Goal: Information Seeking & Learning: Learn about a topic

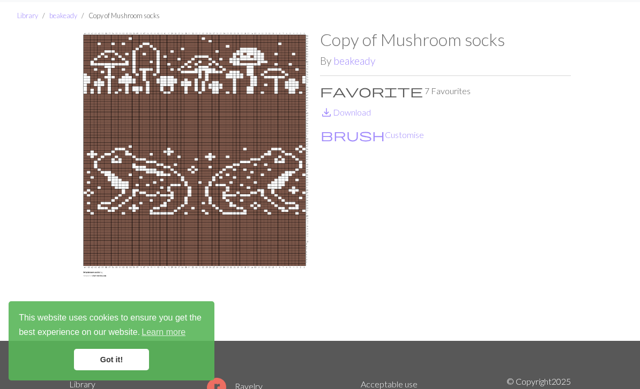
scroll to position [29, 0]
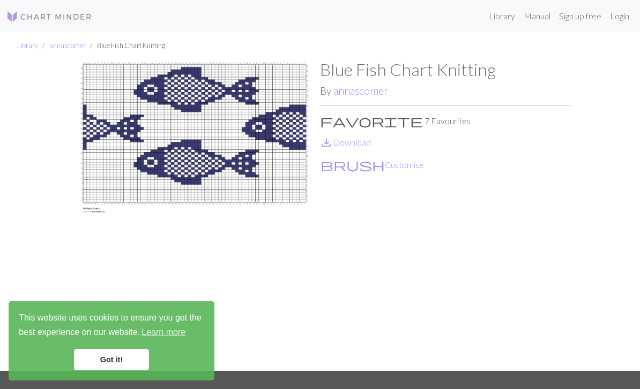
click at [50, 18] on img at bounding box center [49, 16] width 86 height 13
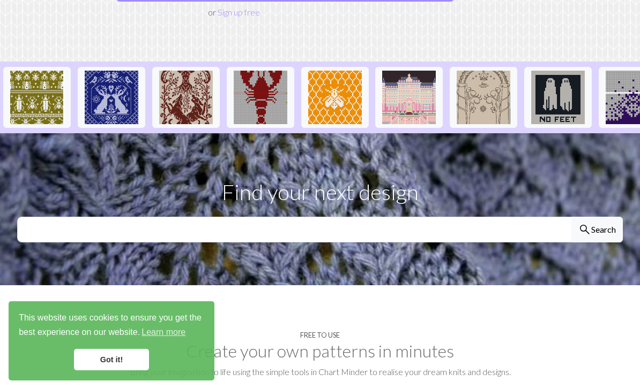
scroll to position [247, 0]
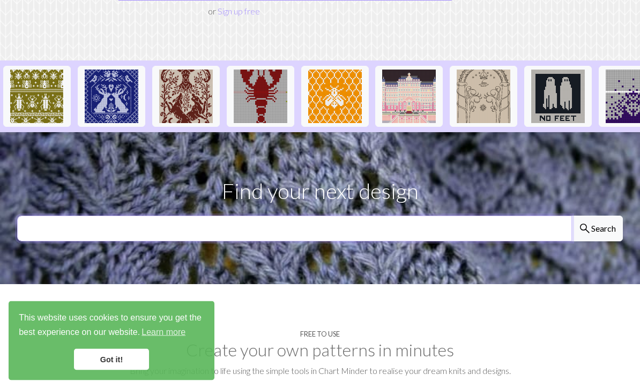
click at [400, 217] on input "text" at bounding box center [294, 229] width 554 height 26
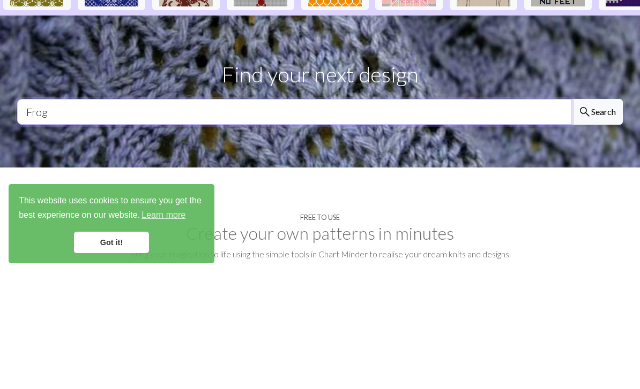
type input "Frog"
click at [596, 216] on button "search Search" at bounding box center [596, 229] width 51 height 26
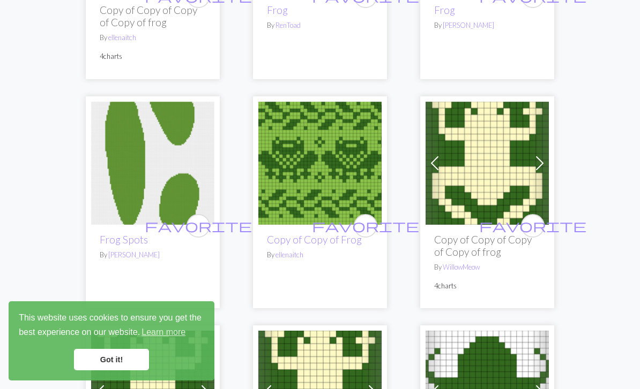
scroll to position [273, 0]
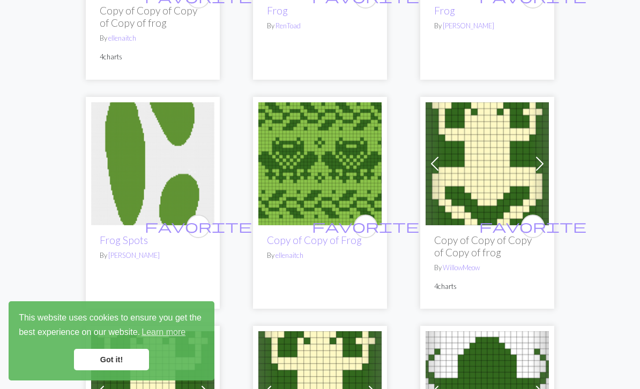
click at [121, 371] on link "Got it!" at bounding box center [111, 359] width 75 height 21
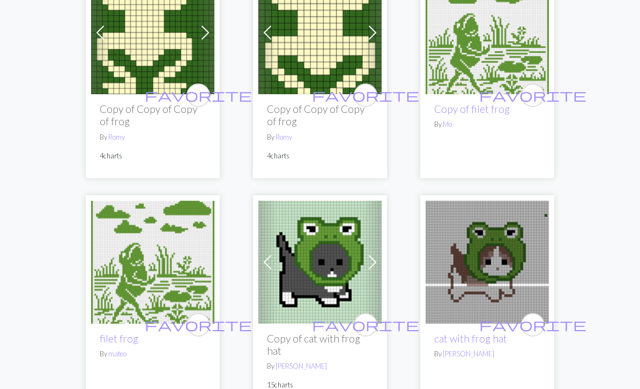
scroll to position [3150, 0]
click at [123, 333] on link "filet frog" at bounding box center [119, 339] width 39 height 12
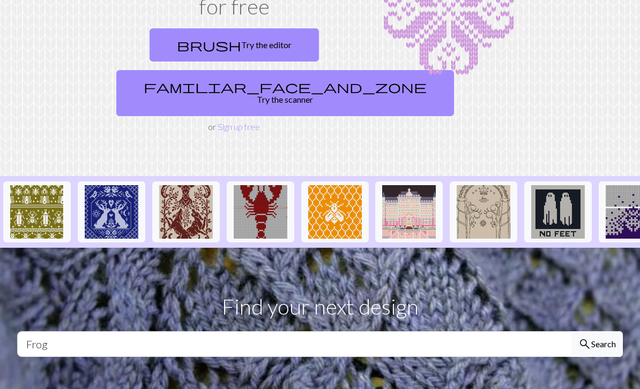
scroll to position [136, 0]
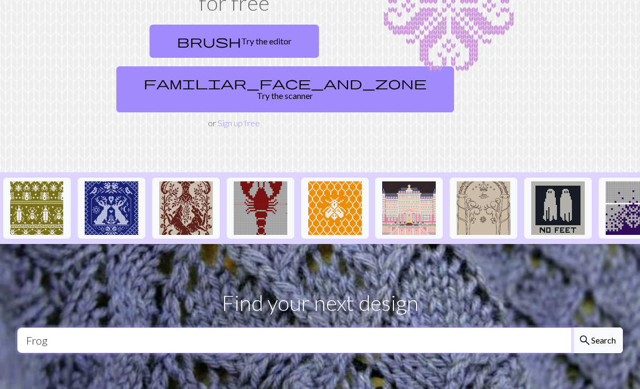
click at [356, 331] on input "Frog" at bounding box center [294, 341] width 554 height 26
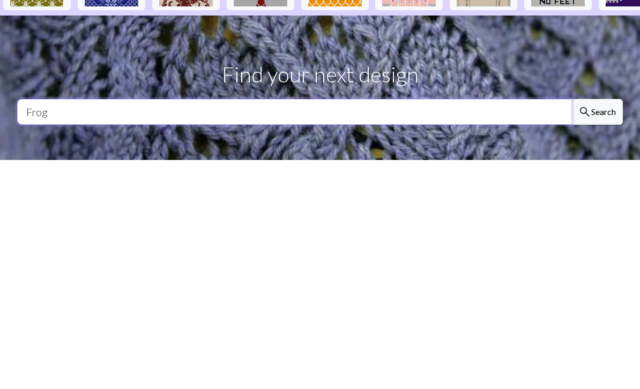
click at [596, 328] on button "search Search" at bounding box center [596, 341] width 51 height 26
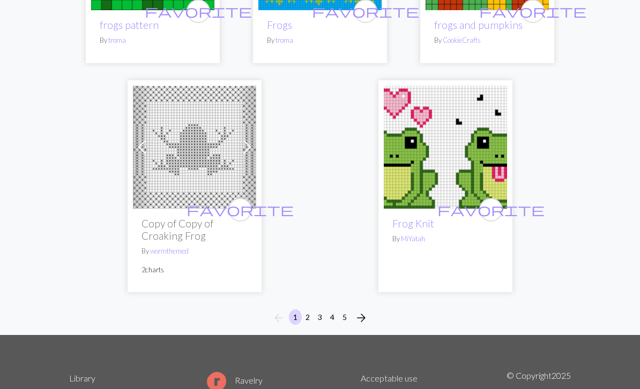
scroll to position [3694, 0]
click at [312, 310] on button "2" at bounding box center [307, 318] width 13 height 16
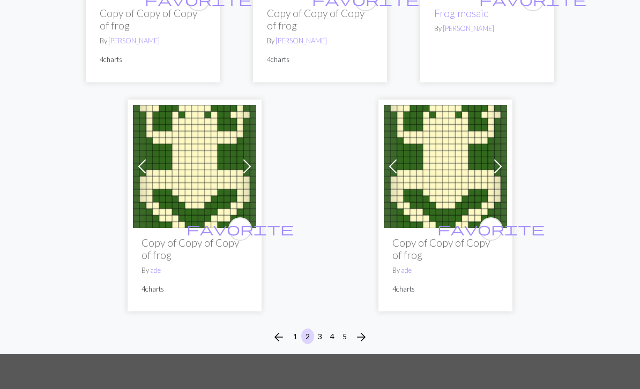
scroll to position [3543, 0]
click at [323, 336] on button "3" at bounding box center [319, 337] width 13 height 16
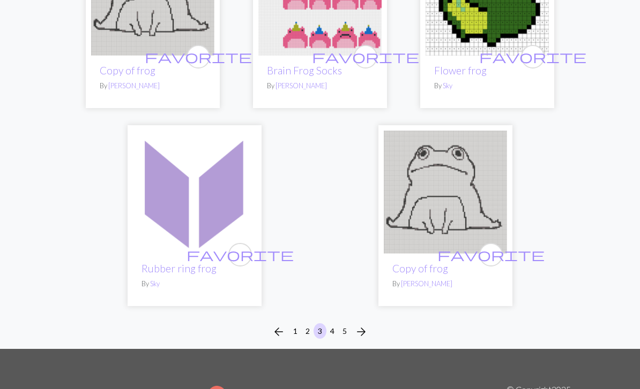
click at [336, 328] on button "4" at bounding box center [332, 332] width 13 height 16
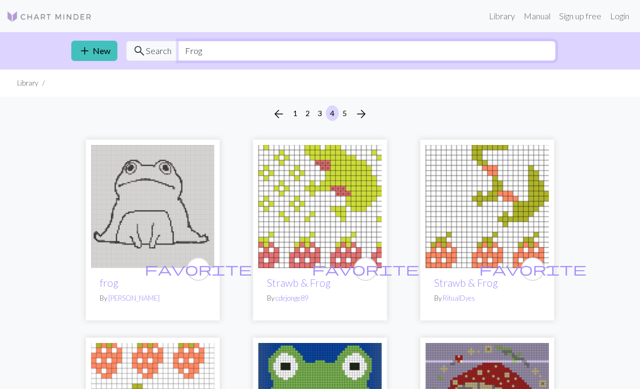
click at [289, 56] on input "Frog" at bounding box center [367, 51] width 378 height 20
type input "F"
type input "Toad"
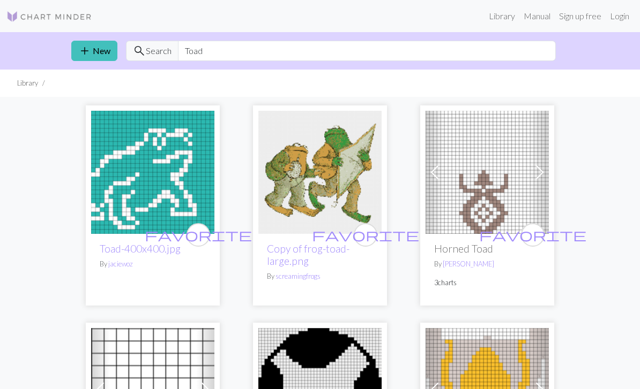
scroll to position [57, 0]
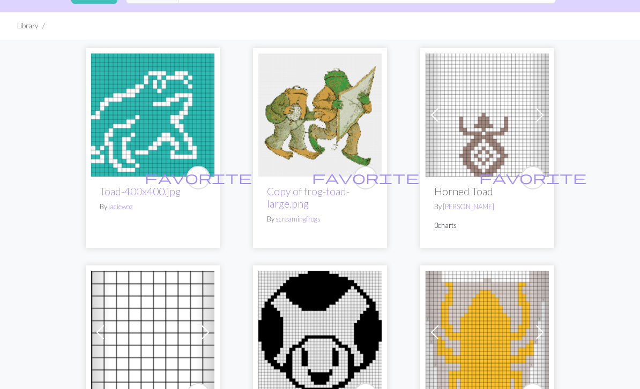
scroll to position [733, 0]
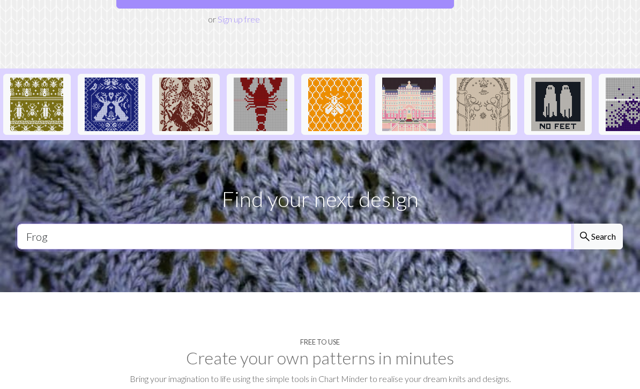
click at [478, 224] on input "Frog" at bounding box center [294, 237] width 554 height 26
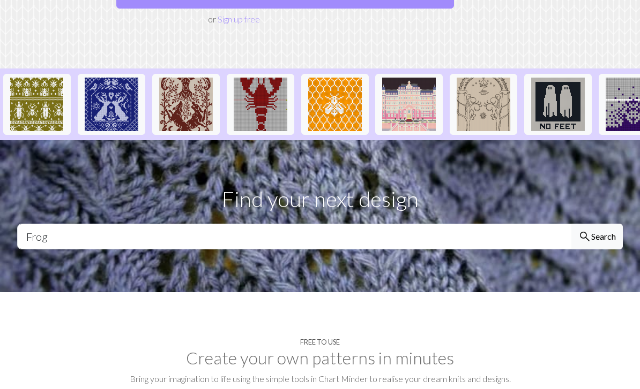
click at [599, 224] on button "search Search" at bounding box center [596, 237] width 51 height 26
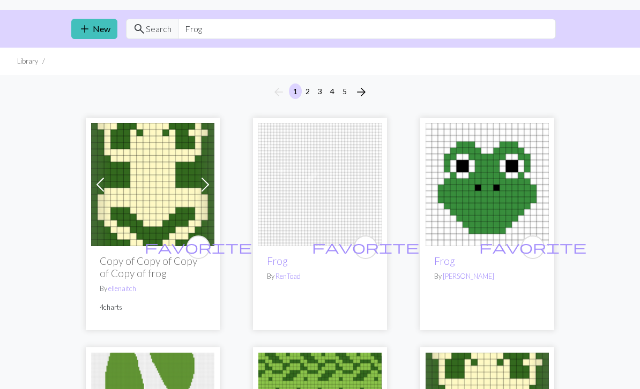
click at [145, 192] on img at bounding box center [152, 185] width 123 height 123
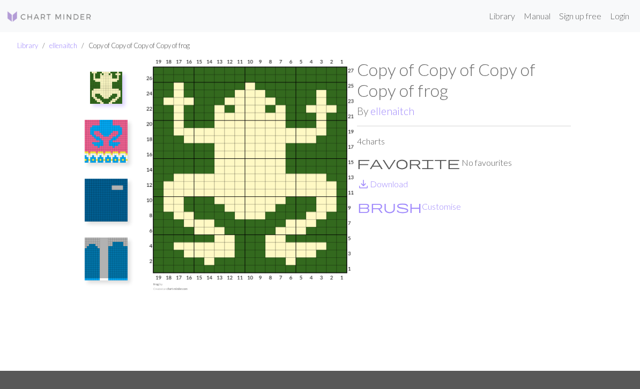
scroll to position [39, 0]
